Goal: Transaction & Acquisition: Purchase product/service

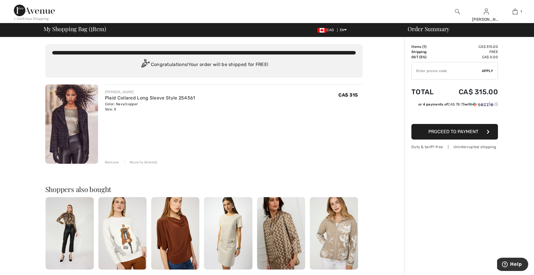
click at [460, 131] on span "Proceed to Payment" at bounding box center [453, 131] width 50 height 5
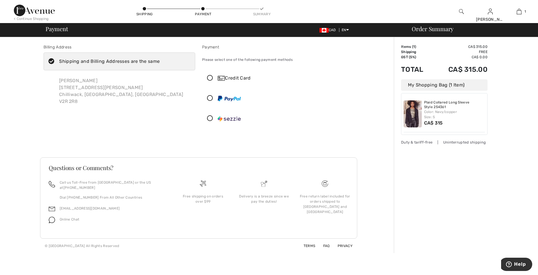
click at [209, 77] on icon at bounding box center [209, 78] width 15 height 6
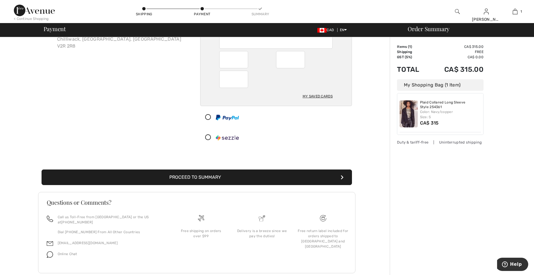
scroll to position [63, 0]
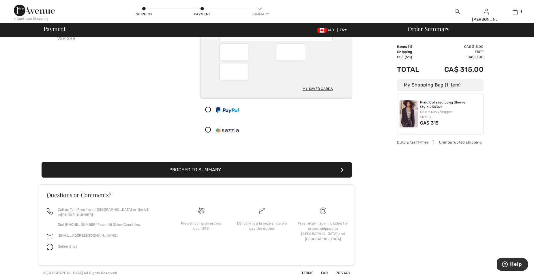
click at [206, 171] on button "Proceed to Summary" at bounding box center [197, 170] width 310 height 16
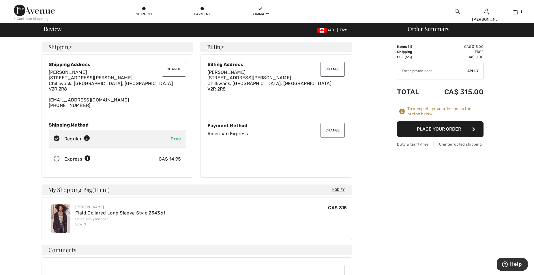
click at [441, 127] on button "Place Your Order" at bounding box center [440, 129] width 86 height 16
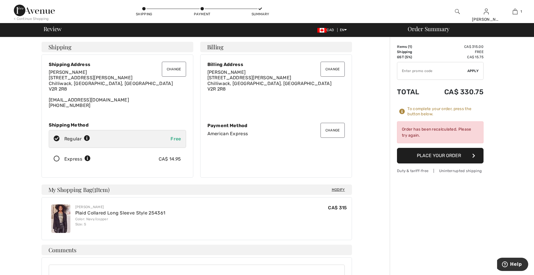
click at [441, 156] on button "Place Your Order" at bounding box center [440, 156] width 86 height 16
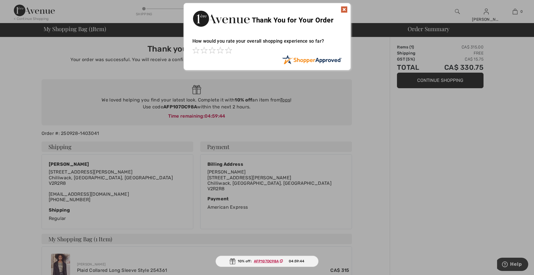
click at [344, 8] on img at bounding box center [344, 9] width 7 height 7
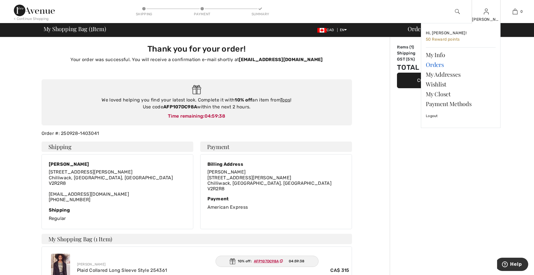
click at [436, 63] on link "Orders" at bounding box center [461, 65] width 70 height 10
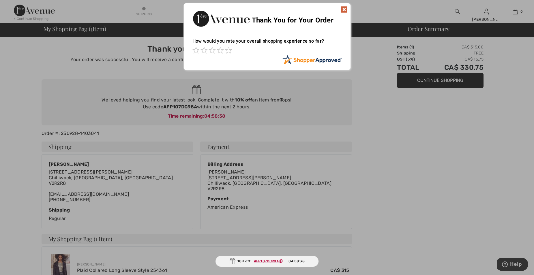
click at [343, 9] on img at bounding box center [344, 9] width 7 height 7
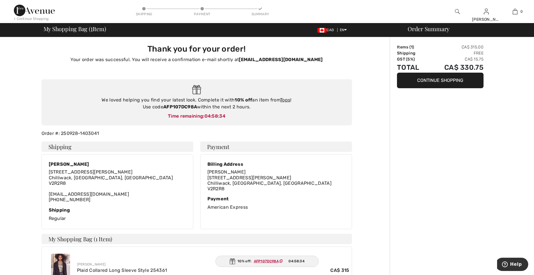
click at [438, 80] on button "Continue Shopping" at bounding box center [440, 81] width 86 height 16
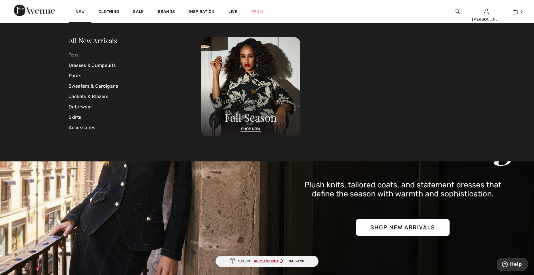
click at [71, 53] on link "Tops" at bounding box center [135, 55] width 132 height 10
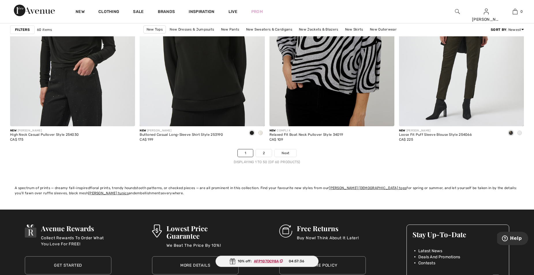
scroll to position [3200, 0]
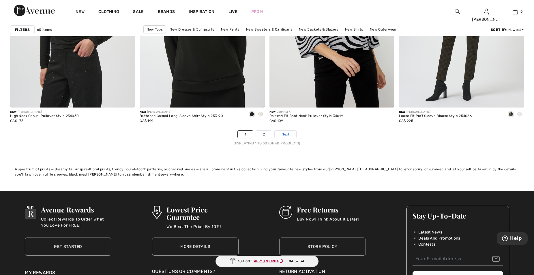
click at [286, 136] on span "Next" at bounding box center [285, 134] width 8 height 5
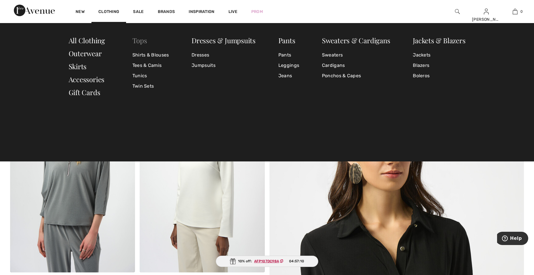
click at [143, 39] on link "Tops" at bounding box center [139, 40] width 15 height 9
click at [154, 53] on link "Shirts & Blouses" at bounding box center [150, 55] width 37 height 10
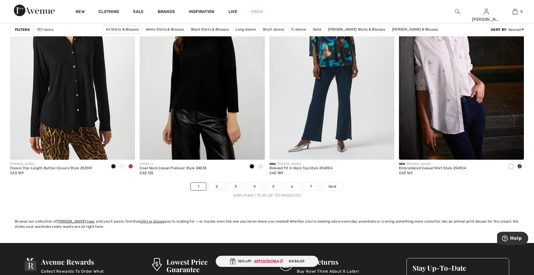
scroll to position [3172, 0]
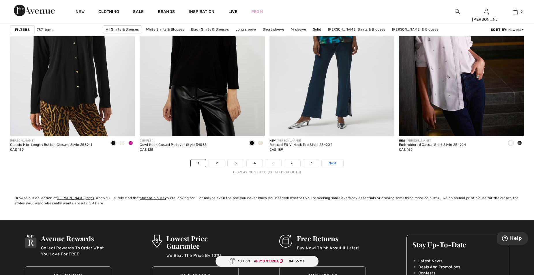
click at [336, 161] on span "Next" at bounding box center [332, 163] width 8 height 5
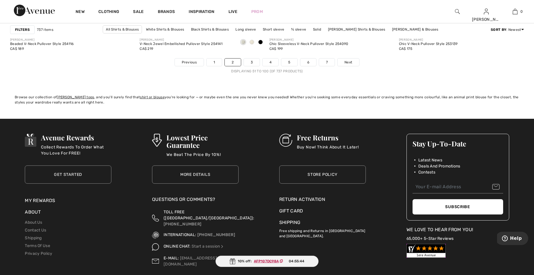
scroll to position [3287, 0]
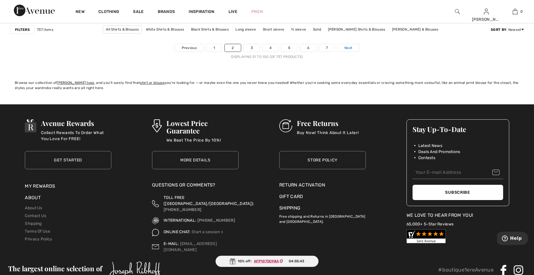
click at [348, 46] on span "Next" at bounding box center [348, 47] width 8 height 5
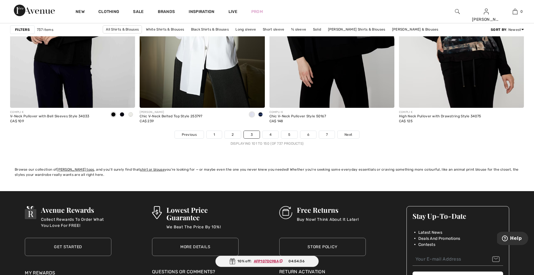
scroll to position [3200, 0]
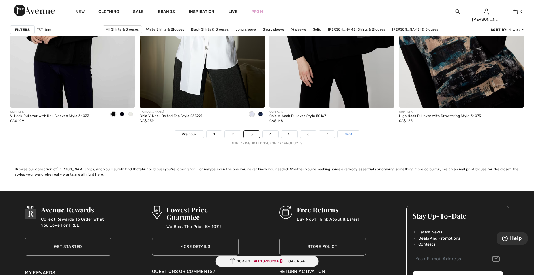
click at [346, 132] on span "Next" at bounding box center [348, 134] width 8 height 5
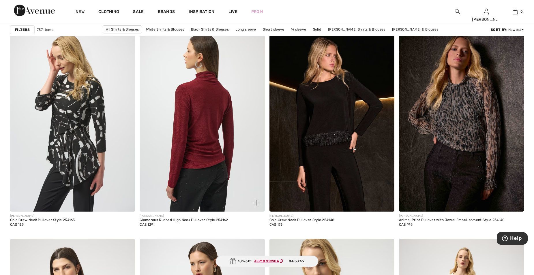
scroll to position [490, 0]
click at [204, 127] on img at bounding box center [202, 118] width 125 height 187
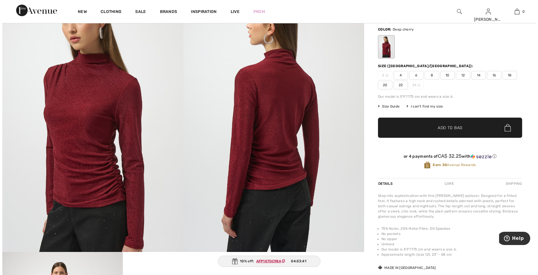
scroll to position [58, 0]
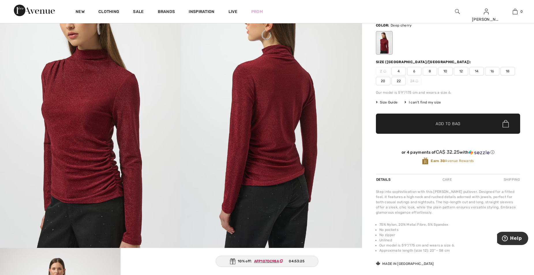
click at [275, 115] on img at bounding box center [271, 112] width 181 height 271
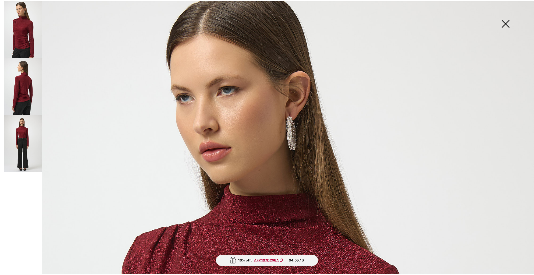
scroll to position [0, 0]
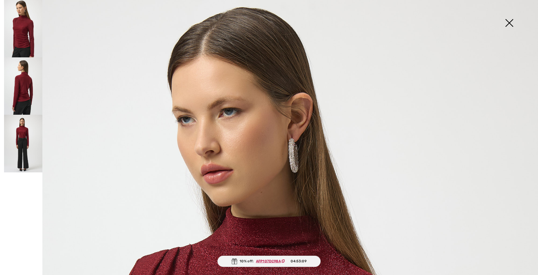
click at [509, 21] on img at bounding box center [509, 24] width 29 height 30
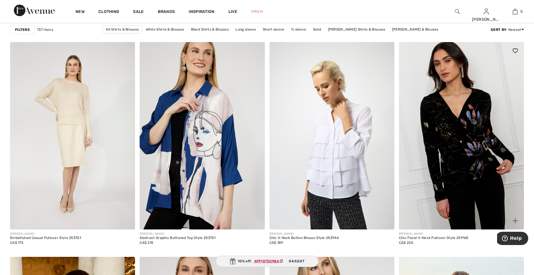
scroll to position [2134, 0]
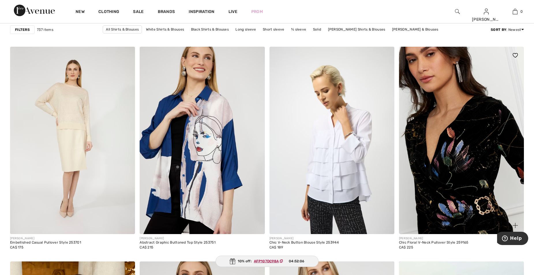
click at [465, 150] on img at bounding box center [461, 140] width 125 height 187
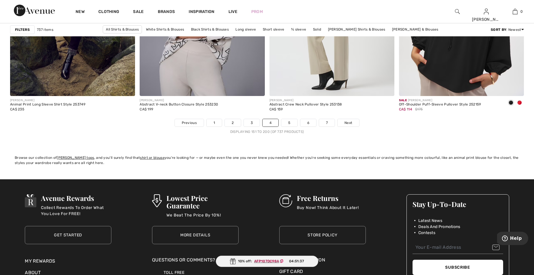
scroll to position [3229, 0]
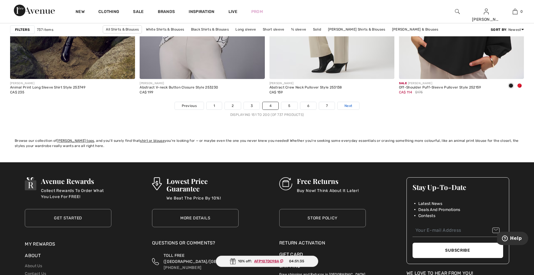
click at [350, 107] on span "Next" at bounding box center [348, 105] width 8 height 5
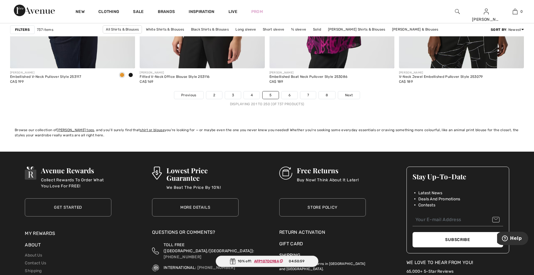
scroll to position [3258, 0]
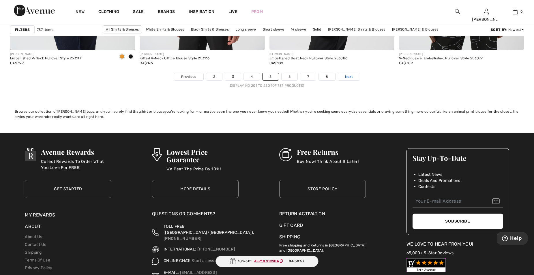
click at [350, 76] on span "Next" at bounding box center [349, 76] width 8 height 5
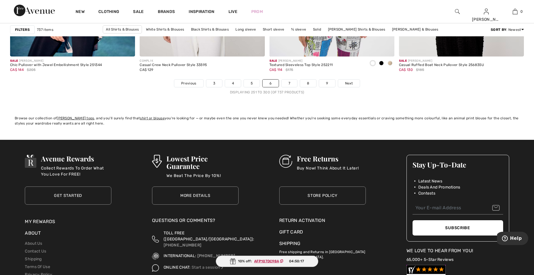
scroll to position [3258, 0]
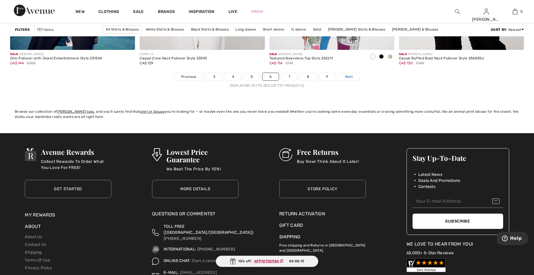
click at [349, 77] on span "Next" at bounding box center [349, 76] width 8 height 5
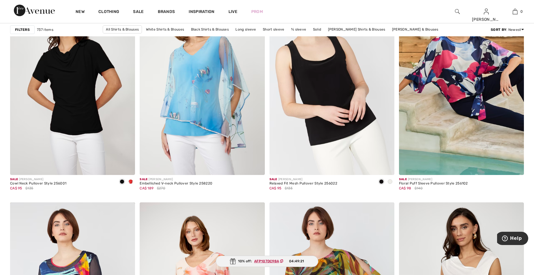
scroll to position [2883, 0]
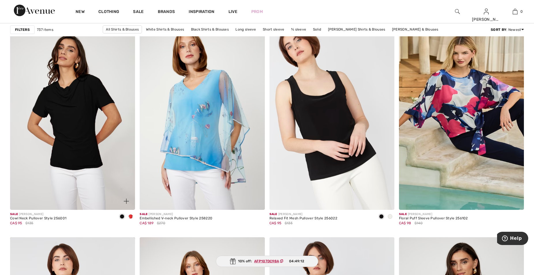
click at [74, 131] on img at bounding box center [72, 115] width 125 height 187
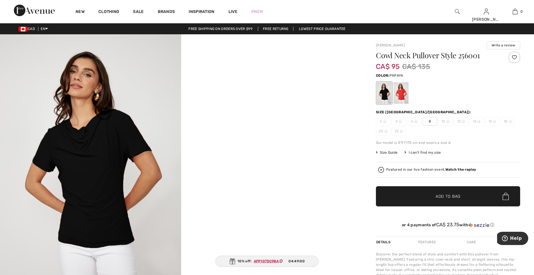
click at [401, 93] on div at bounding box center [400, 93] width 15 height 22
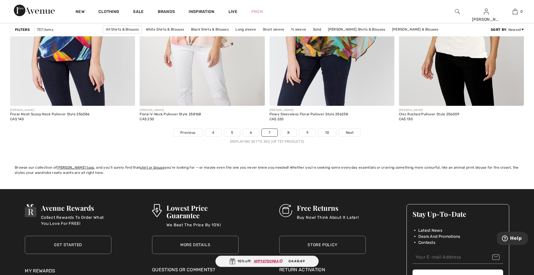
scroll to position [3212, 0]
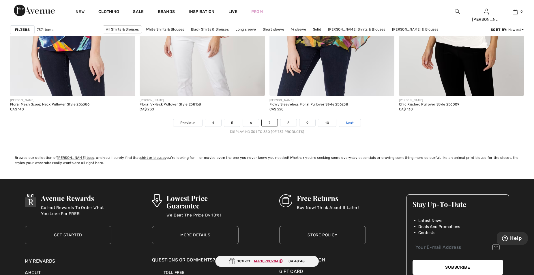
click at [349, 122] on span "Next" at bounding box center [350, 122] width 8 height 5
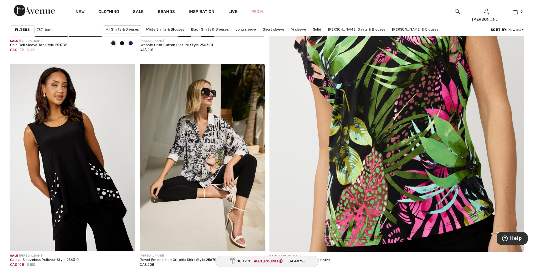
scroll to position [231, 0]
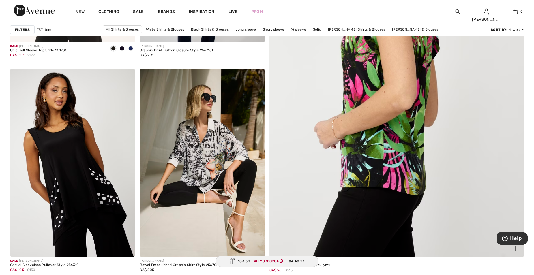
click at [391, 126] on img at bounding box center [396, 83] width 305 height 458
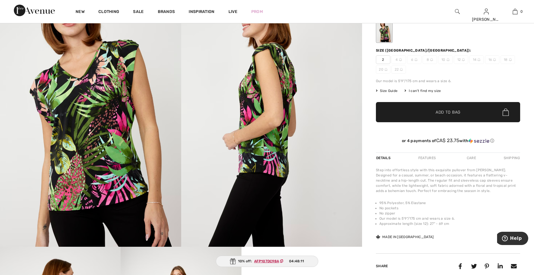
scroll to position [29, 0]
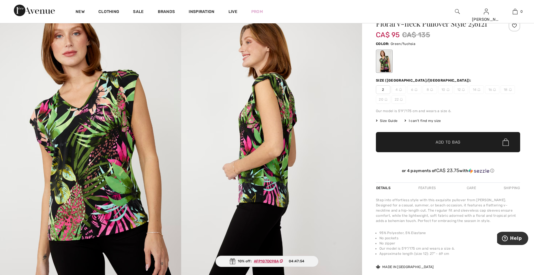
click at [391, 121] on span "Size Guide" at bounding box center [387, 120] width 22 height 5
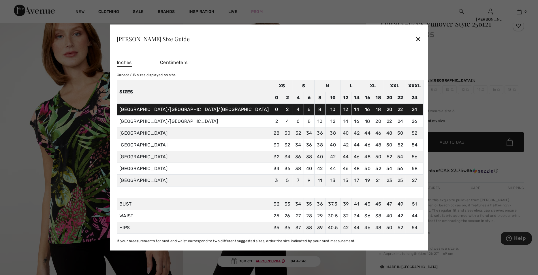
click at [415, 38] on div "✕" at bounding box center [418, 39] width 6 height 12
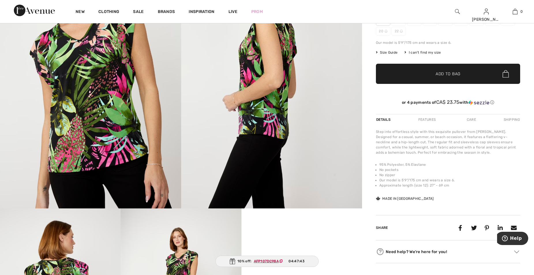
scroll to position [0, 0]
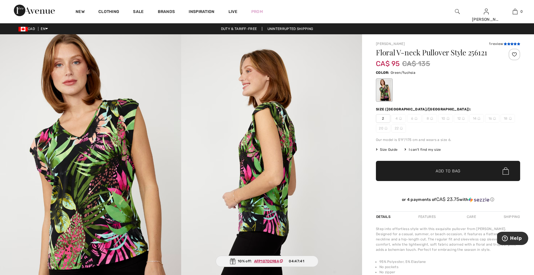
click at [506, 44] on icon at bounding box center [504, 43] width 3 height 3
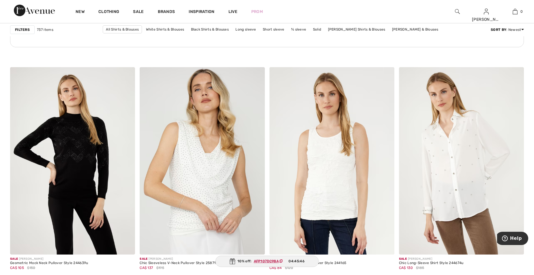
scroll to position [2653, 0]
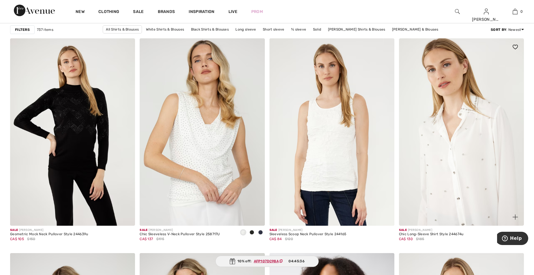
click at [463, 176] on img at bounding box center [461, 131] width 125 height 187
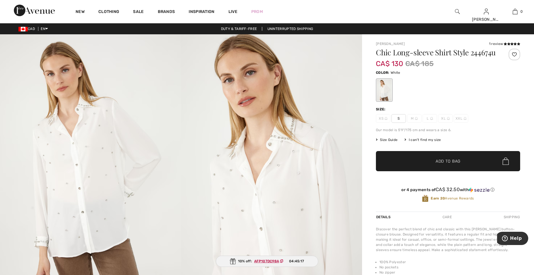
click at [269, 191] on img at bounding box center [271, 169] width 181 height 271
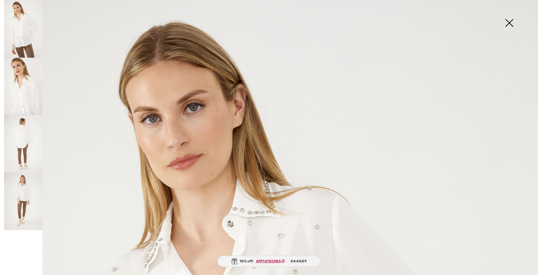
click at [20, 89] on img at bounding box center [23, 87] width 38 height 58
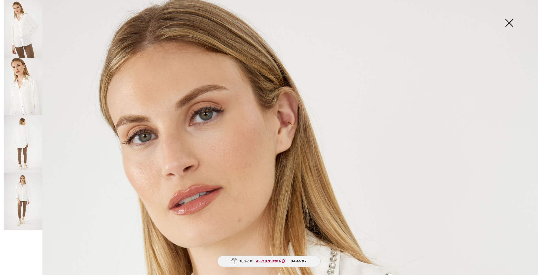
click at [22, 144] on img at bounding box center [23, 144] width 38 height 58
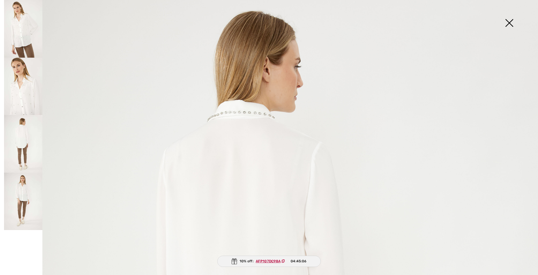
scroll to position [115, 0]
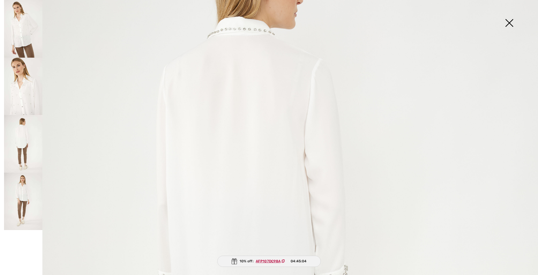
click at [21, 193] on img at bounding box center [23, 202] width 38 height 58
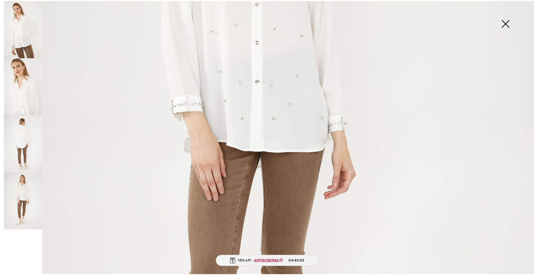
scroll to position [259, 0]
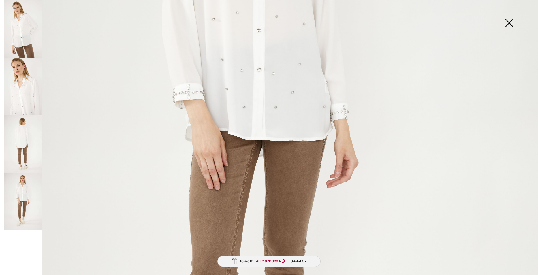
click at [507, 20] on img at bounding box center [509, 24] width 29 height 30
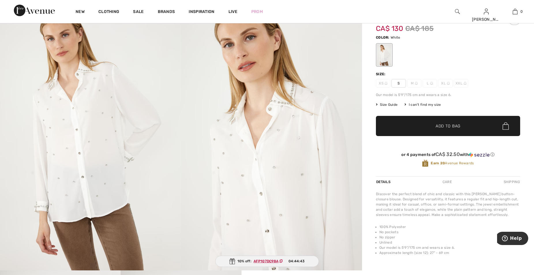
scroll to position [0, 0]
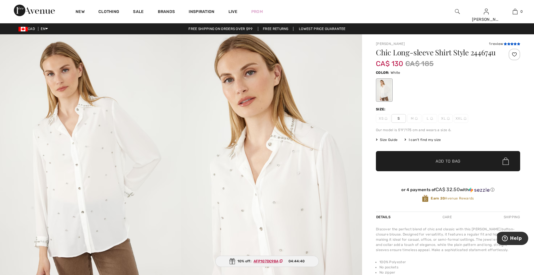
click at [505, 43] on icon at bounding box center [504, 43] width 3 height 3
click at [450, 161] on span "Add to Bag" at bounding box center [447, 161] width 25 height 6
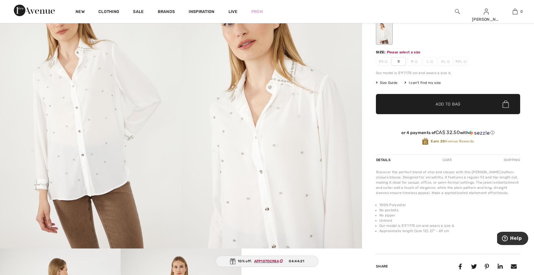
scroll to position [61, 0]
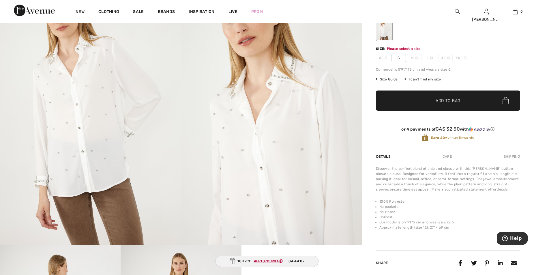
click at [399, 58] on span "S" at bounding box center [398, 58] width 14 height 9
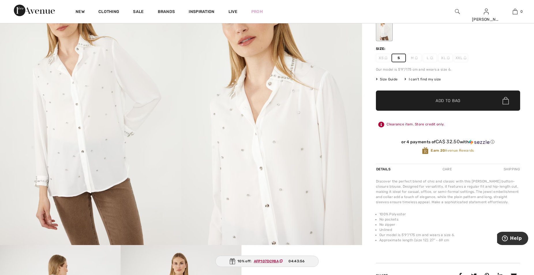
click at [447, 99] on span "Add to Bag" at bounding box center [447, 101] width 25 height 6
click at [456, 86] on div "Chic Long-sleeve Shirt Style 244674u CA$ 130 CA$ 185 Color: White Size: XS S M …" at bounding box center [448, 76] width 144 height 176
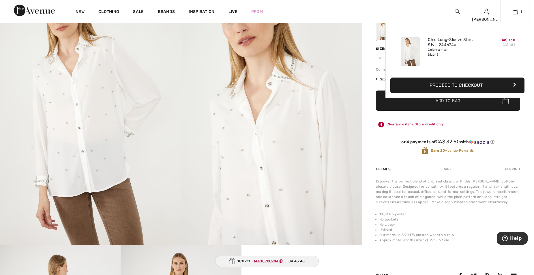
click at [514, 9] on img at bounding box center [514, 11] width 5 height 7
click at [447, 84] on button "Proceed to Checkout" at bounding box center [457, 86] width 134 height 16
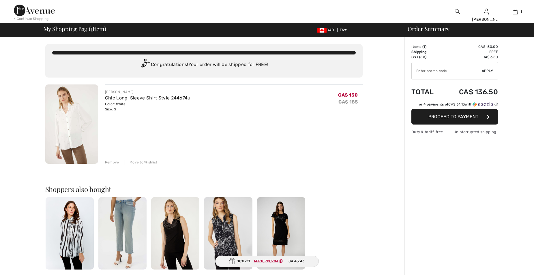
click at [430, 72] on input "TEXT" at bounding box center [446, 70] width 70 height 17
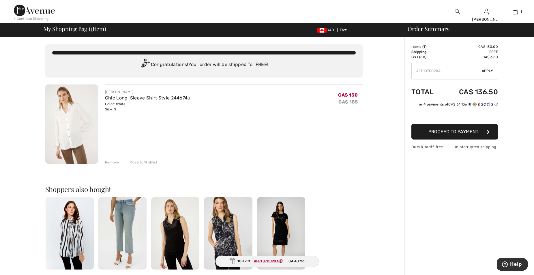
type input "AFP107DC98A"
click at [453, 131] on span "Proceed to Payment" at bounding box center [453, 131] width 50 height 5
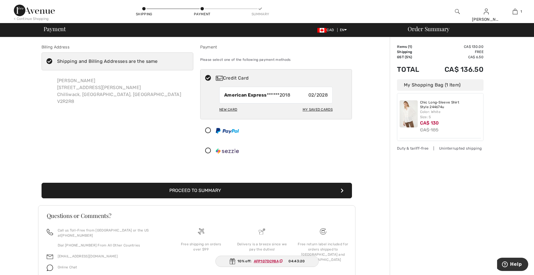
click at [210, 191] on button "Proceed to Summary" at bounding box center [197, 191] width 310 height 16
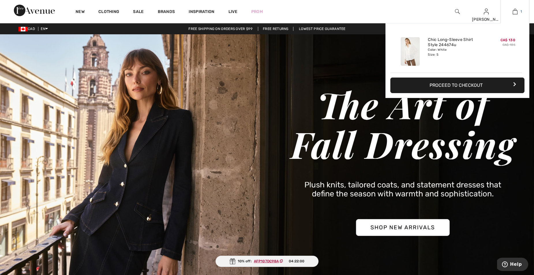
click at [513, 11] on img at bounding box center [514, 11] width 5 height 7
click at [448, 41] on link "Chic Long-Sleeve Shirt Style 244674u" at bounding box center [456, 42] width 57 height 10
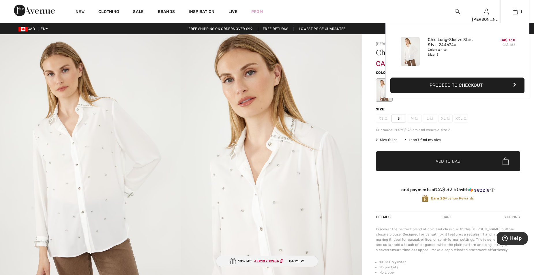
click at [460, 84] on button "Proceed to Checkout" at bounding box center [457, 86] width 134 height 16
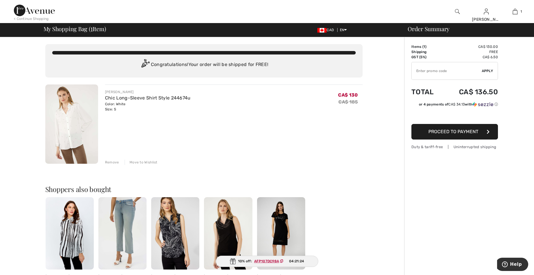
click at [112, 161] on div "Remove" at bounding box center [112, 162] width 14 height 5
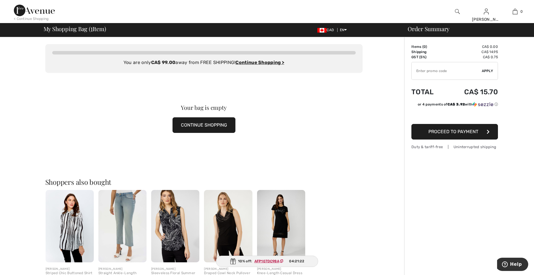
click at [202, 123] on button "CONTINUE SHOPPING" at bounding box center [203, 125] width 63 height 16
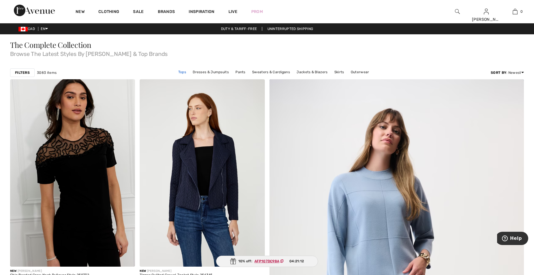
click at [185, 72] on link "Tops" at bounding box center [182, 71] width 14 height 7
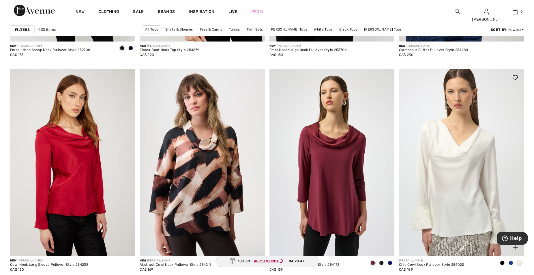
scroll to position [1182, 0]
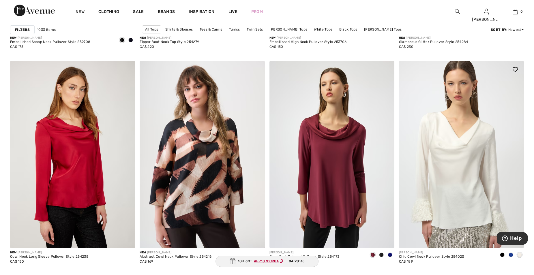
click at [457, 184] on img at bounding box center [461, 154] width 125 height 187
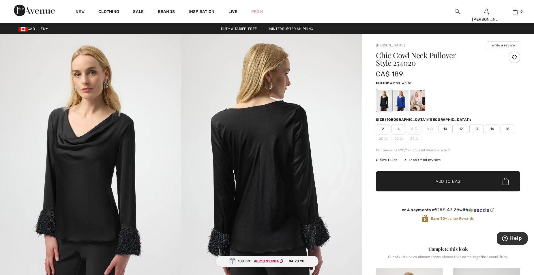
click at [416, 101] on div at bounding box center [417, 101] width 15 height 22
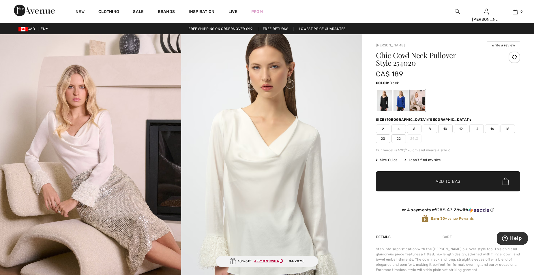
click at [384, 101] on div at bounding box center [384, 101] width 15 height 22
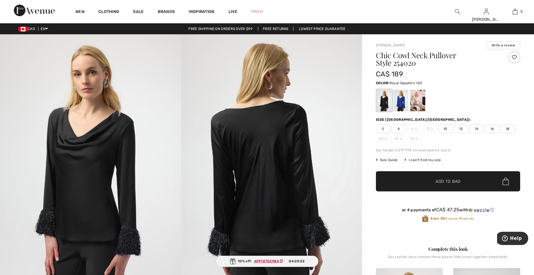
click at [402, 102] on div at bounding box center [400, 101] width 15 height 22
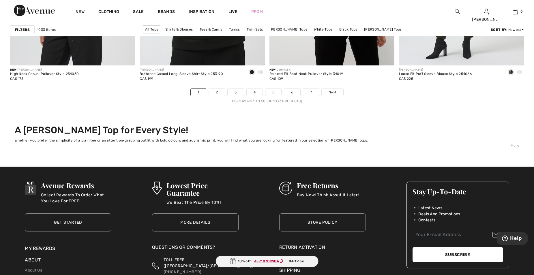
scroll to position [3258, 0]
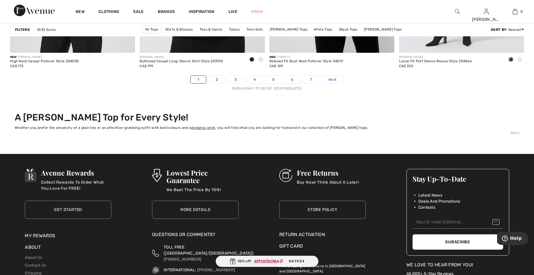
click at [327, 79] on link "Next" at bounding box center [332, 79] width 22 height 7
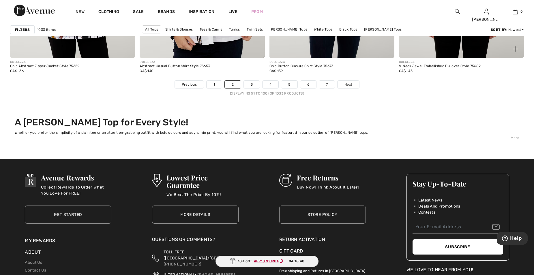
scroll to position [3258, 0]
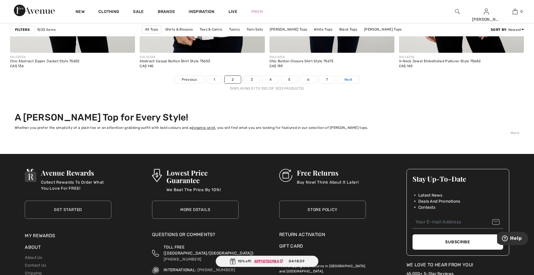
click at [348, 78] on span "Next" at bounding box center [348, 79] width 8 height 5
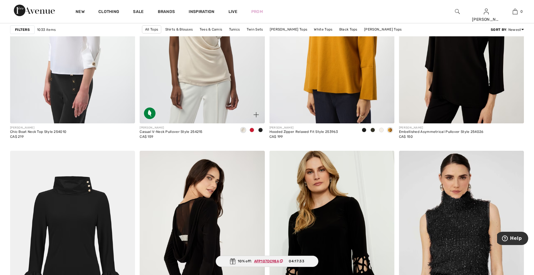
scroll to position [1096, 0]
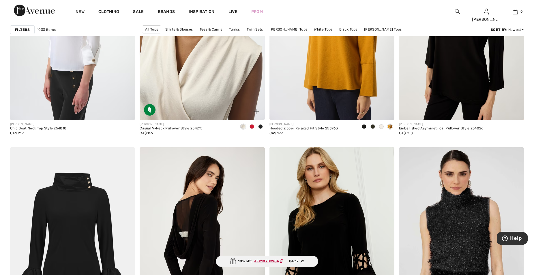
click at [198, 86] on img at bounding box center [202, 26] width 125 height 187
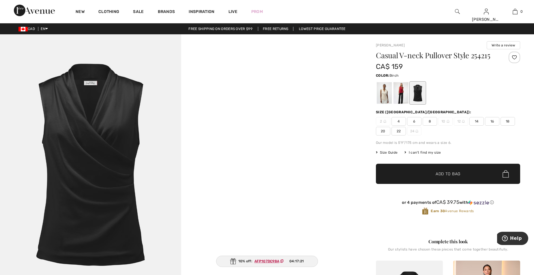
click at [385, 90] on div at bounding box center [384, 93] width 15 height 22
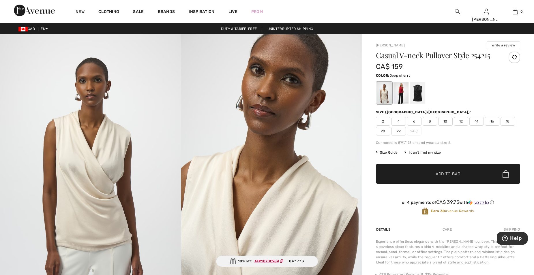
click at [400, 90] on div at bounding box center [400, 93] width 15 height 22
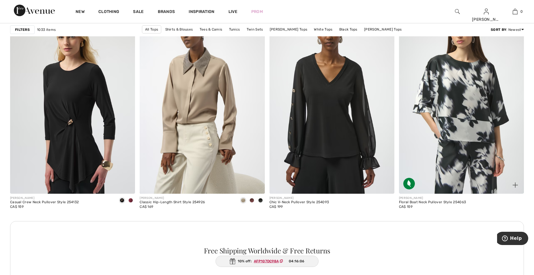
scroll to position [2393, 0]
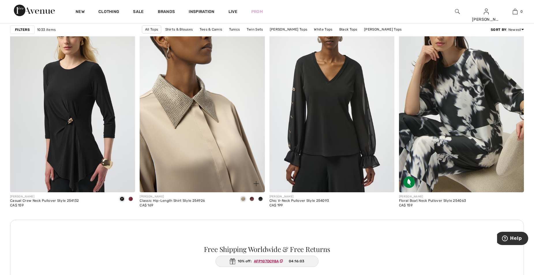
click at [198, 132] on img at bounding box center [202, 98] width 125 height 187
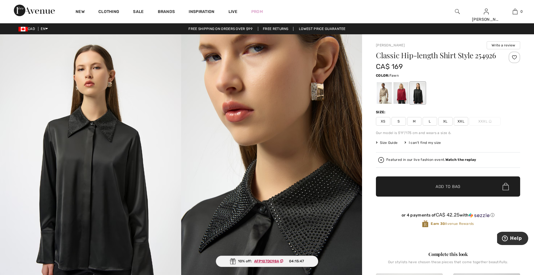
click at [384, 102] on div at bounding box center [384, 93] width 15 height 22
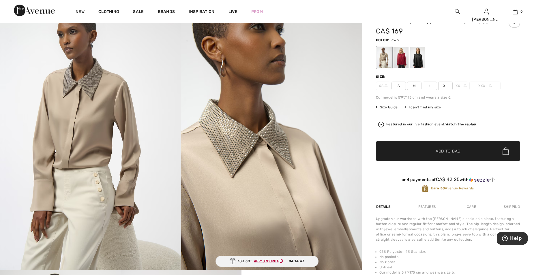
scroll to position [29, 0]
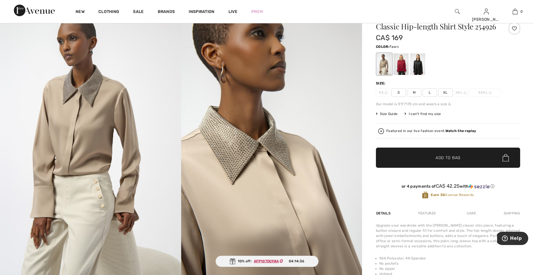
click at [398, 97] on span "S" at bounding box center [398, 92] width 14 height 9
click at [443, 161] on span "Add to Bag" at bounding box center [447, 158] width 25 height 6
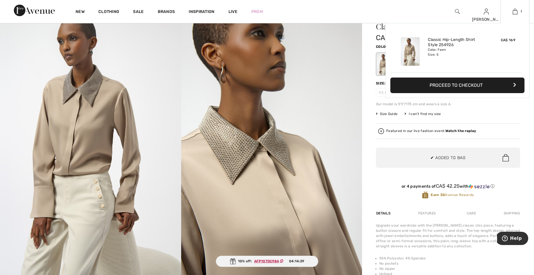
click at [470, 85] on button "Proceed to Checkout" at bounding box center [457, 86] width 134 height 16
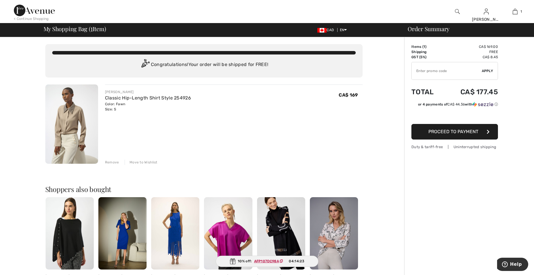
click at [435, 73] on input "TEXT" at bounding box center [446, 70] width 70 height 17
type input "AFP107DC98A"
click at [488, 69] on span "Apply" at bounding box center [487, 70] width 12 height 5
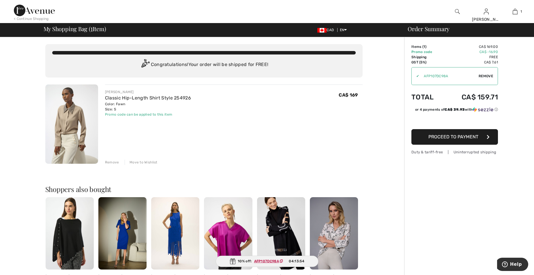
click at [464, 135] on span "Proceed to Payment" at bounding box center [453, 136] width 50 height 5
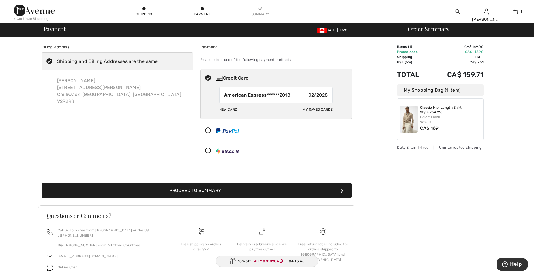
click at [204, 189] on button "Proceed to Summary" at bounding box center [197, 191] width 310 height 16
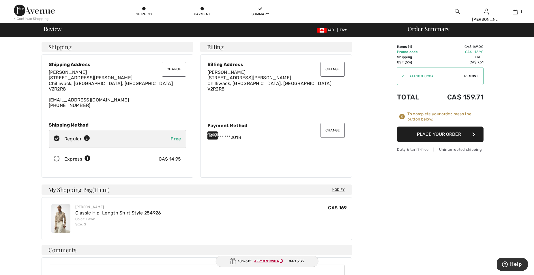
click at [440, 133] on button "Place Your Order" at bounding box center [440, 135] width 86 height 16
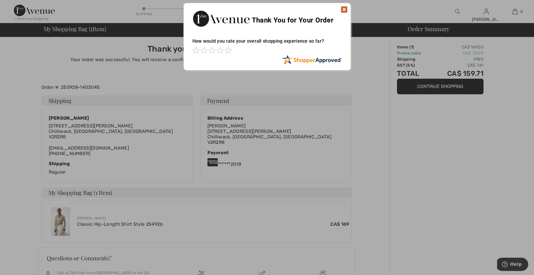
drag, startPoint x: 344, startPoint y: 8, endPoint x: 342, endPoint y: 11, distance: 3.4
click at [344, 8] on img at bounding box center [344, 9] width 7 height 7
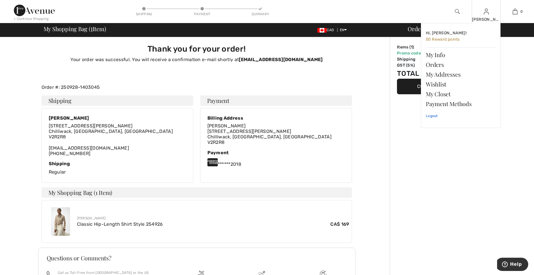
click at [432, 117] on link "Logout" at bounding box center [461, 116] width 70 height 14
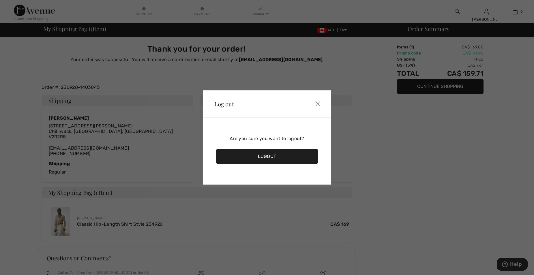
click at [268, 157] on div "Logout" at bounding box center [267, 156] width 102 height 15
